Goal: Consume media (video, audio): Consume media (video, audio)

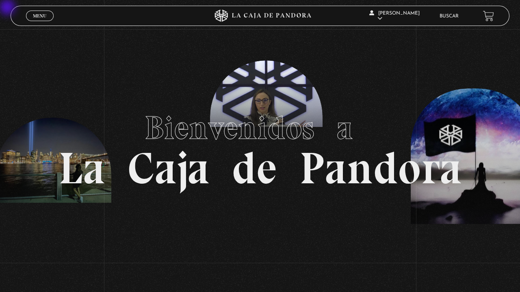
click at [30, 13] on link "Menu Cerrar" at bounding box center [40, 16] width 28 height 11
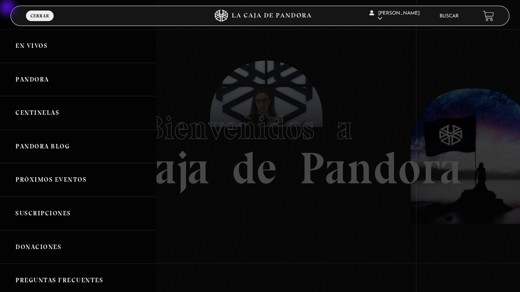
click at [30, 51] on link "En vivos" at bounding box center [78, 46] width 156 height 34
